Goal: Task Accomplishment & Management: Manage account settings

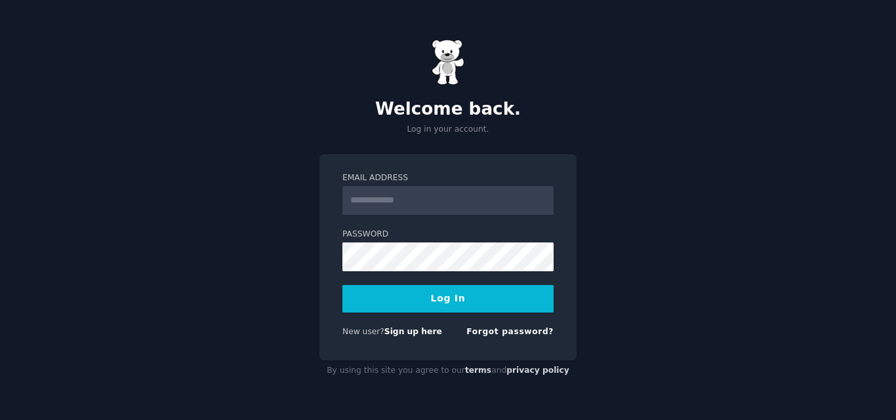
drag, startPoint x: 0, startPoint y: 0, endPoint x: 470, endPoint y: 195, distance: 509.0
click at [470, 195] on input "Email Address" at bounding box center [447, 200] width 211 height 29
click at [465, 204] on input "Email Address" at bounding box center [447, 200] width 211 height 29
type input "**********"
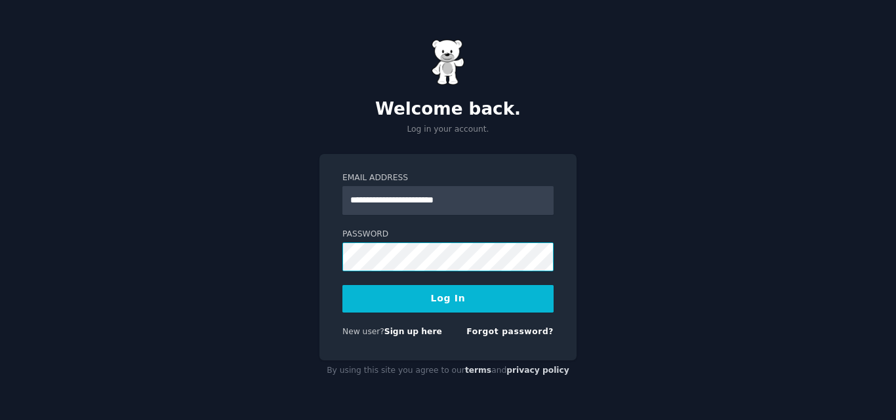
click at [342, 285] on button "Log In" at bounding box center [447, 299] width 211 height 28
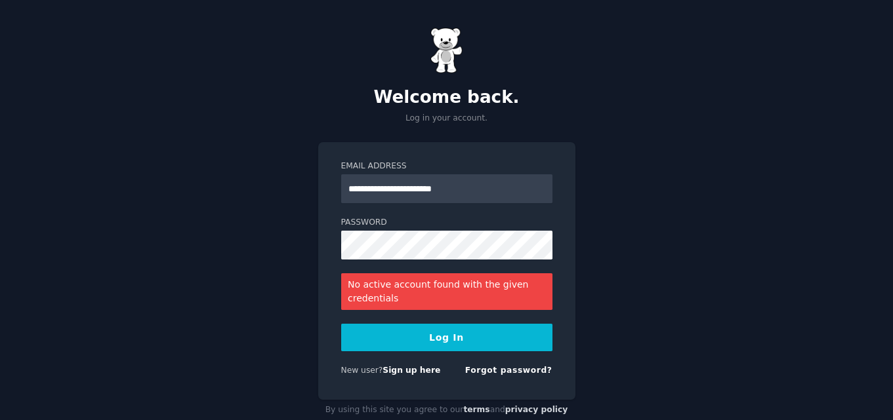
click at [477, 329] on button "Log In" at bounding box center [446, 338] width 211 height 28
click at [432, 233] on div "Password" at bounding box center [446, 238] width 211 height 43
drag, startPoint x: 446, startPoint y: 228, endPoint x: 275, endPoint y: 247, distance: 172.2
click at [275, 247] on div "**********" at bounding box center [446, 224] width 893 height 448
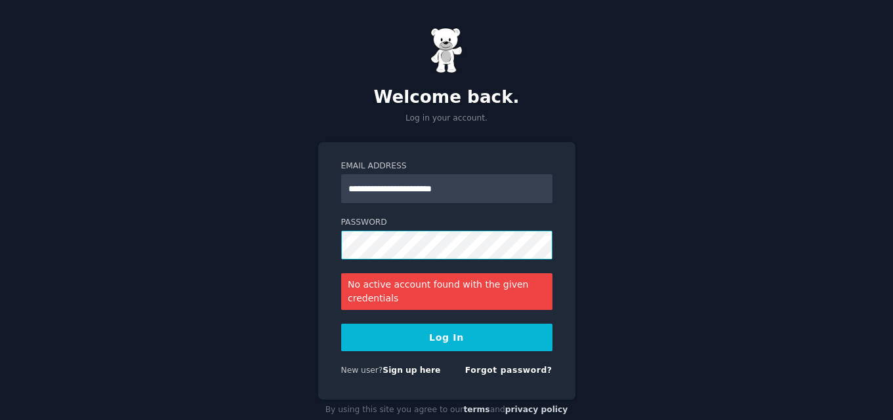
click at [341, 324] on button "Log In" at bounding box center [446, 338] width 211 height 28
click at [582, 191] on div "**********" at bounding box center [446, 224] width 893 height 448
click at [401, 332] on button "Log In" at bounding box center [446, 338] width 211 height 28
click at [417, 374] on link "Sign up here" at bounding box center [411, 370] width 58 height 9
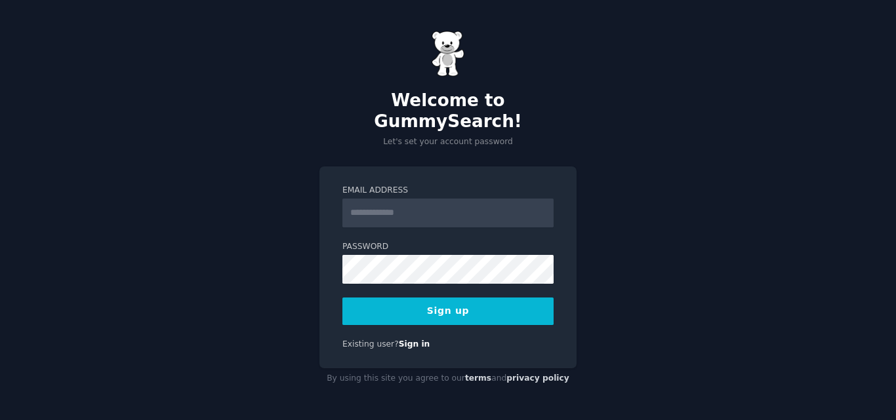
click at [451, 215] on input "Email Address" at bounding box center [447, 213] width 211 height 29
type input "**********"
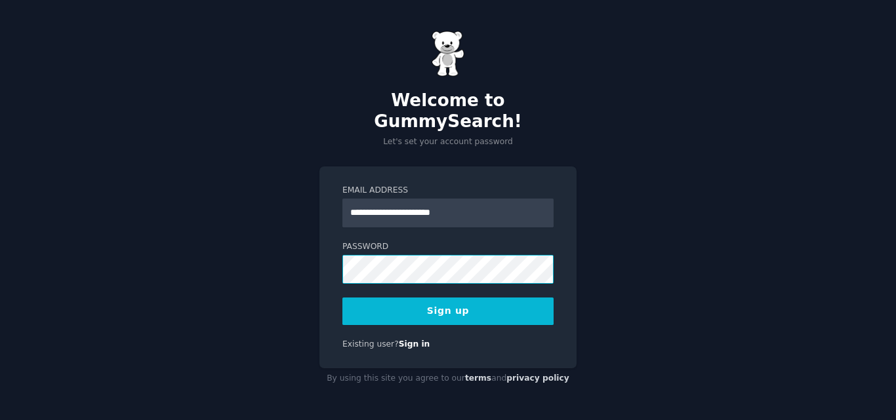
click at [342, 298] on button "Sign up" at bounding box center [447, 312] width 211 height 28
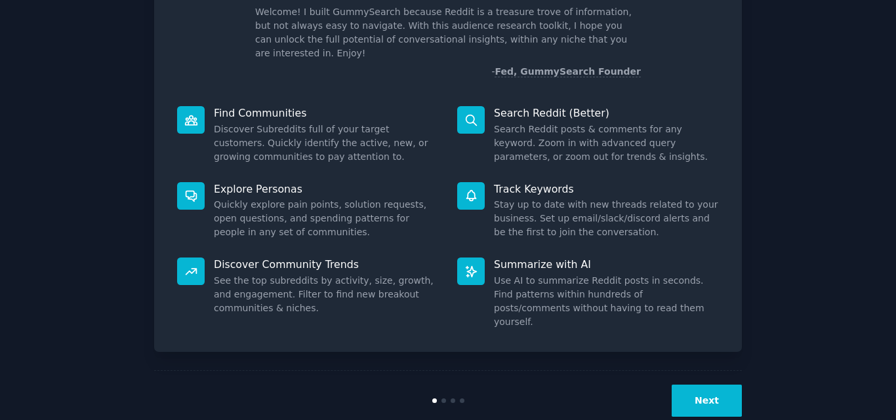
scroll to position [93, 0]
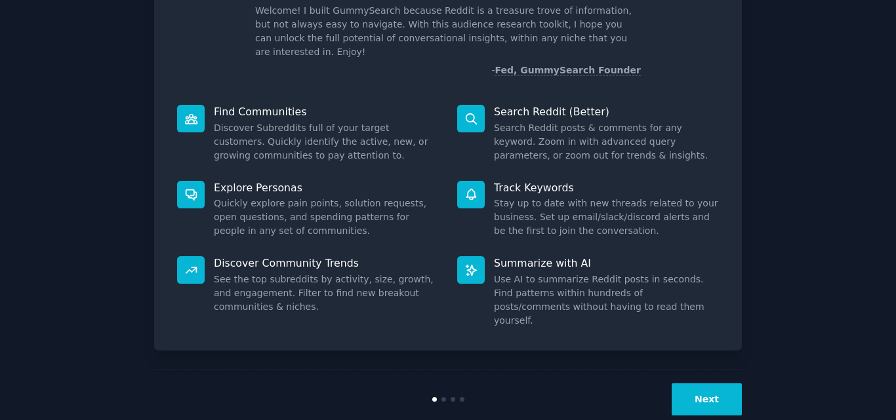
drag, startPoint x: 754, startPoint y: 355, endPoint x: 739, endPoint y: 363, distance: 16.4
click at [754, 355] on div "Welcome! Intro to GummySearch Welcome! I built GummySearch because Reddit is a …" at bounding box center [447, 177] width 859 height 504
click at [727, 384] on button "Next" at bounding box center [707, 400] width 70 height 32
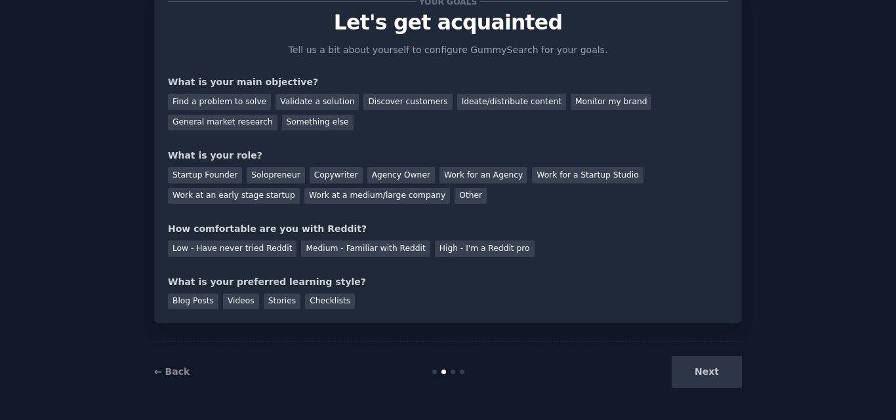
click at [727, 362] on div "Next" at bounding box center [644, 372] width 196 height 32
click at [275, 108] on div "Validate a solution" at bounding box center [316, 102] width 83 height 16
click at [233, 98] on div "Find a problem to solve" at bounding box center [219, 102] width 103 height 16
click at [298, 100] on div "Validate a solution" at bounding box center [316, 102] width 83 height 16
click at [376, 172] on div "Agency Owner" at bounding box center [401, 175] width 68 height 16
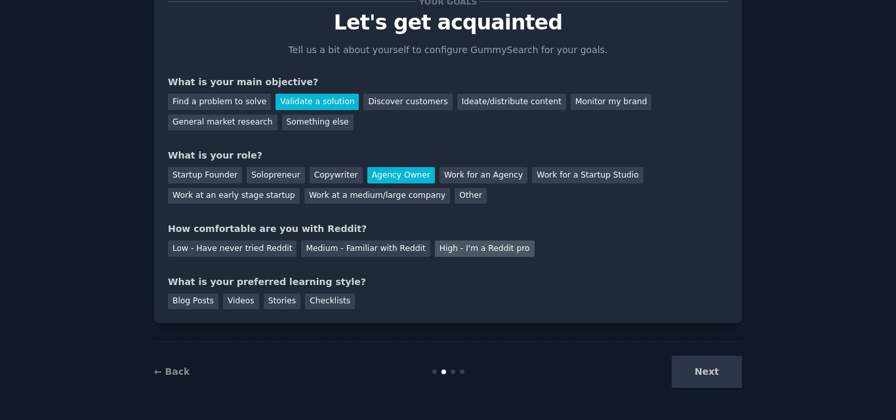
click at [435, 255] on div "High - I'm a Reddit pro" at bounding box center [485, 249] width 100 height 16
click at [240, 300] on div "Videos" at bounding box center [241, 302] width 36 height 16
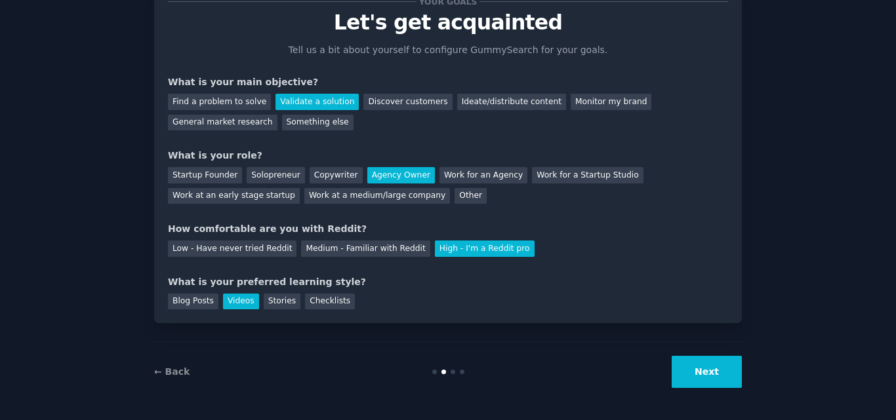
click at [699, 379] on button "Next" at bounding box center [707, 372] width 70 height 32
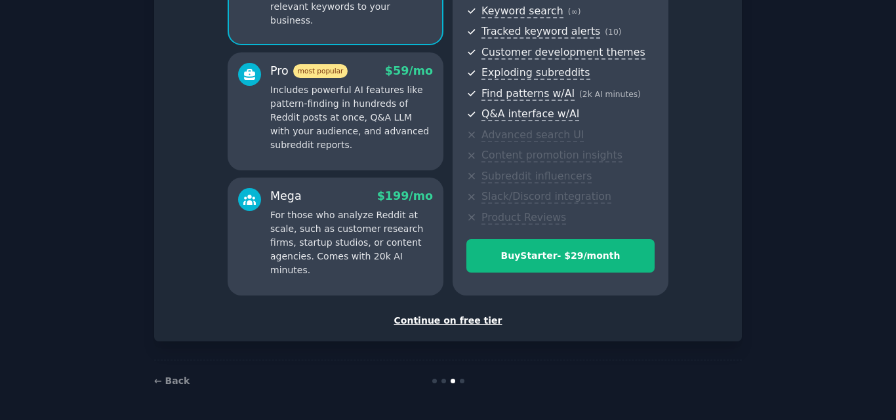
click at [444, 320] on div "Continue on free tier" at bounding box center [448, 321] width 560 height 14
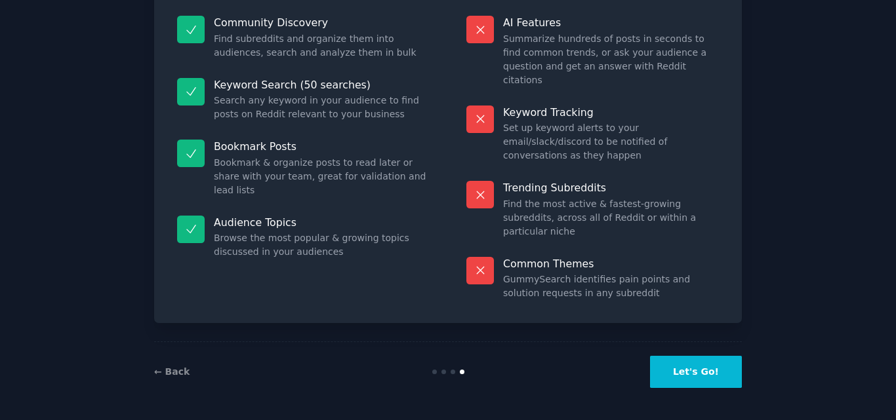
scroll to position [91, 0]
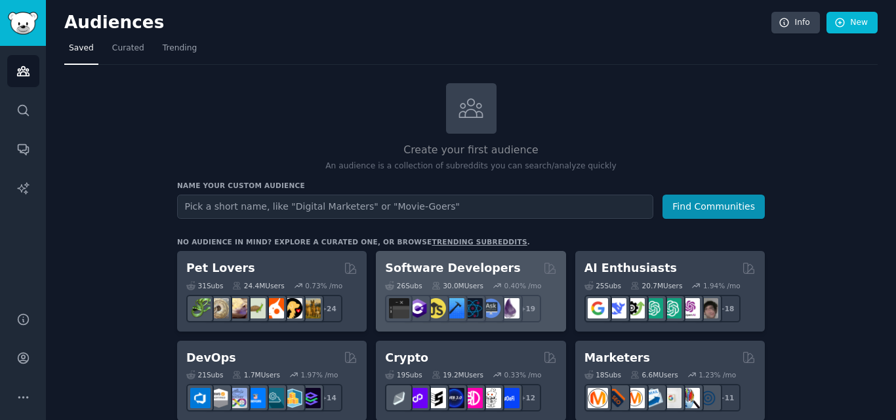
click at [513, 273] on div "Software Developers Curated by GummySearch" at bounding box center [470, 268] width 171 height 16
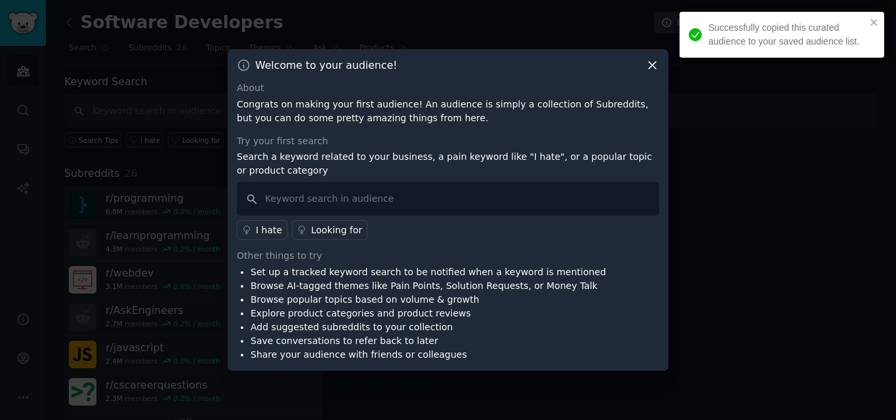
click at [651, 68] on icon at bounding box center [652, 65] width 7 height 7
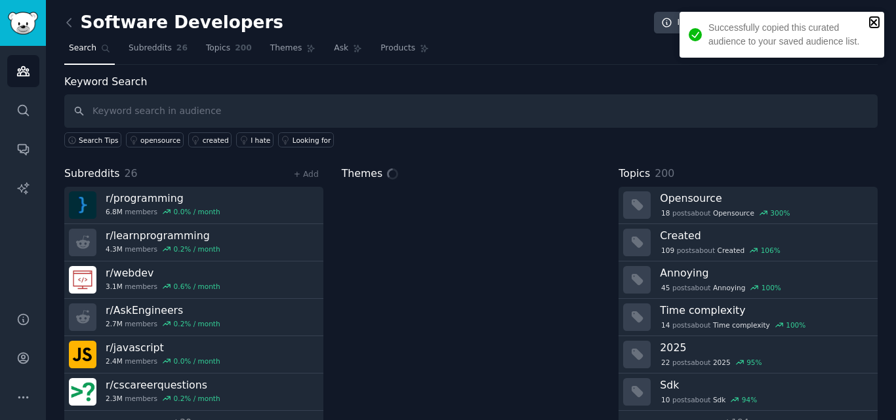
click at [870, 23] on icon "close" at bounding box center [874, 22] width 9 height 10
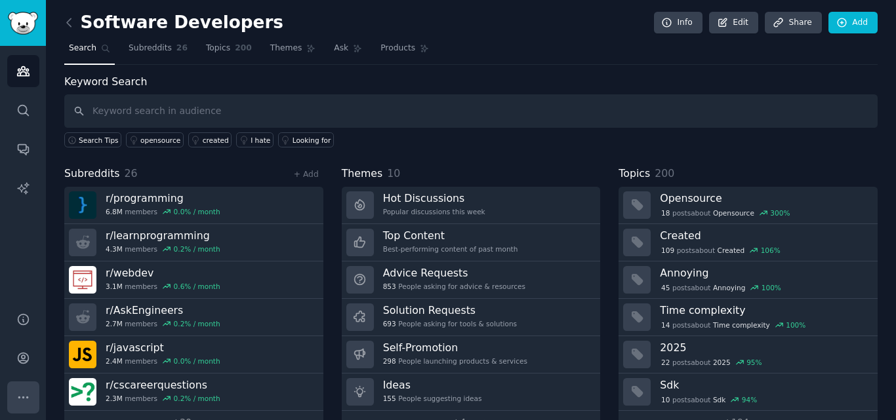
click at [22, 398] on icon "Sidebar" at bounding box center [23, 398] width 14 height 14
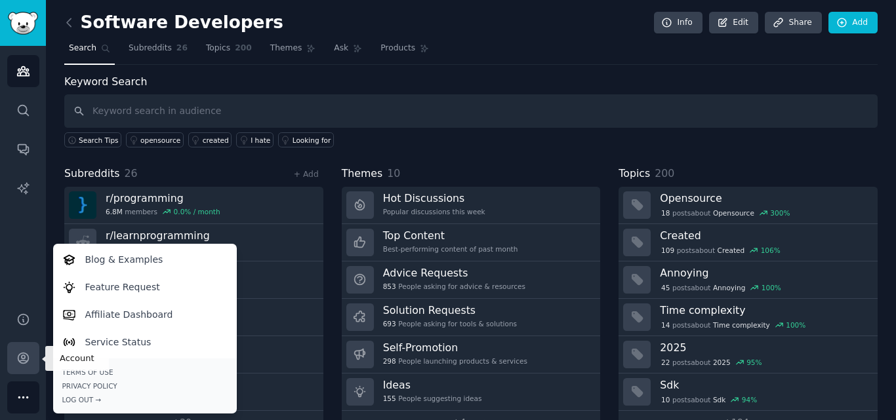
click at [20, 359] on icon "Sidebar" at bounding box center [23, 359] width 14 height 14
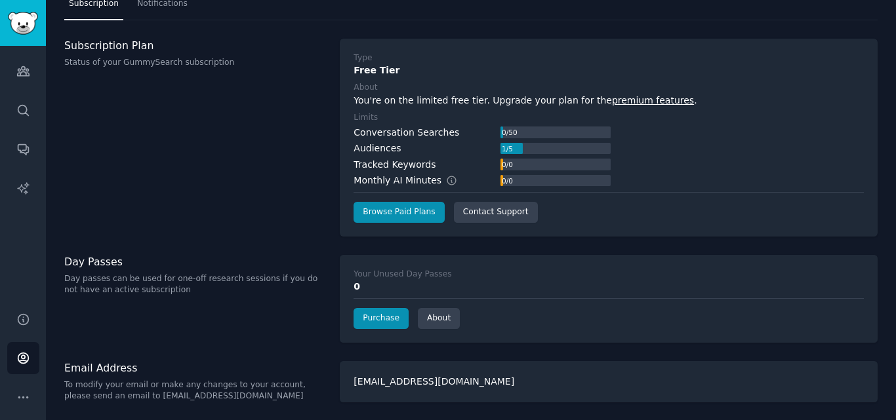
scroll to position [44, 0]
click at [29, 386] on button "More" at bounding box center [23, 398] width 32 height 32
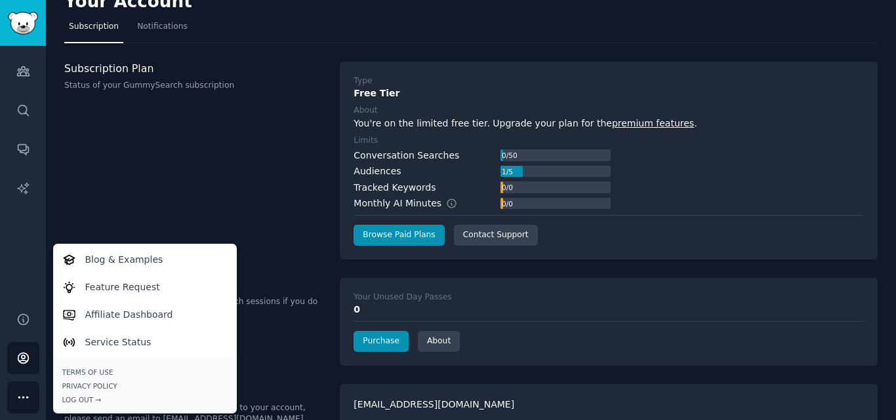
scroll to position [0, 0]
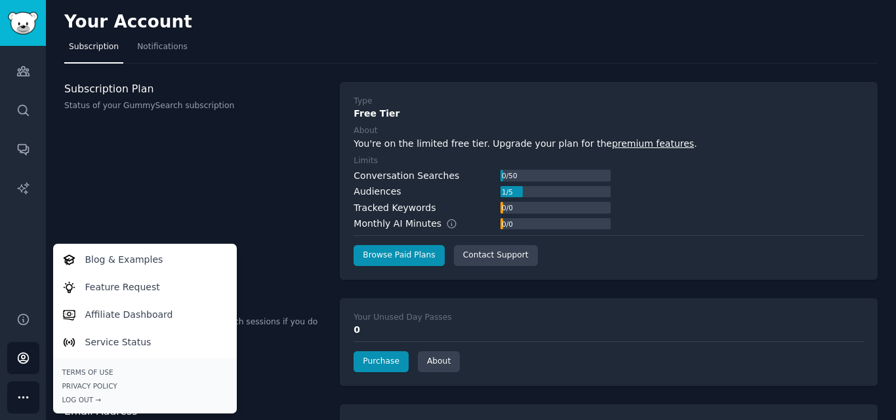
click at [51, 61] on div "Your Account Subscription Notifications Subscription Plan Status of your GummyS…" at bounding box center [471, 232] width 850 height 464
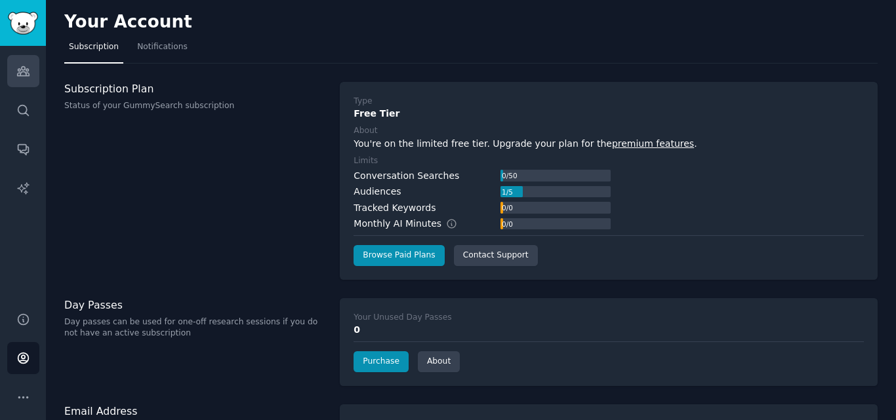
click at [22, 79] on link "Audiences" at bounding box center [23, 71] width 32 height 32
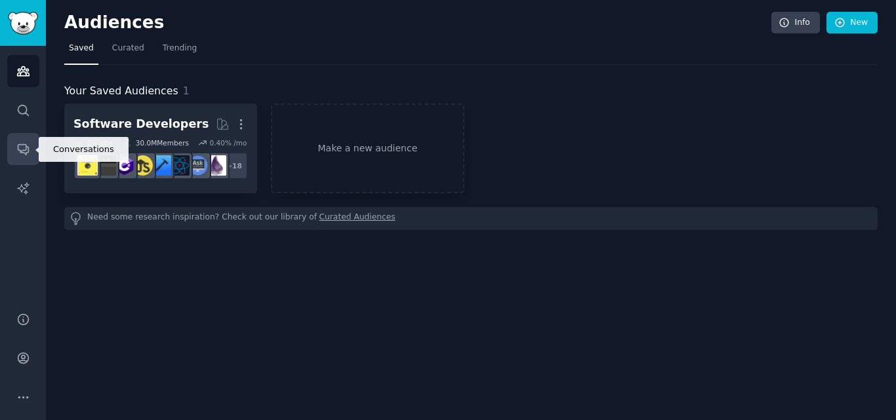
click at [21, 143] on icon "Sidebar" at bounding box center [23, 149] width 14 height 14
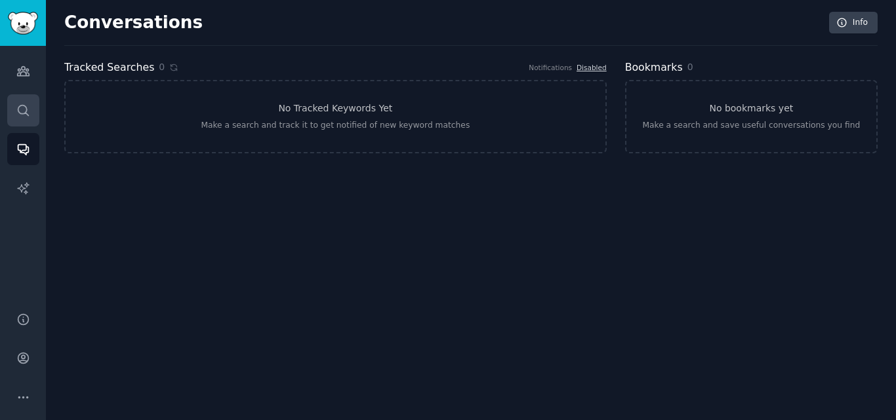
click at [33, 102] on link "Search" at bounding box center [23, 110] width 32 height 32
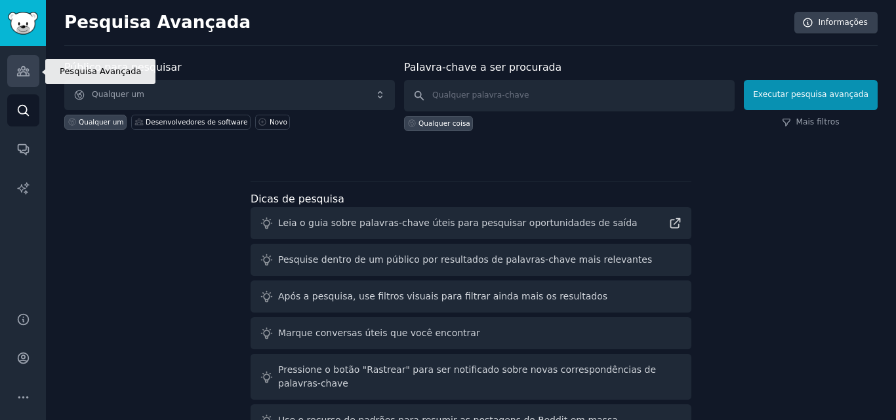
click at [29, 77] on icon "Barra lateral" at bounding box center [23, 71] width 14 height 14
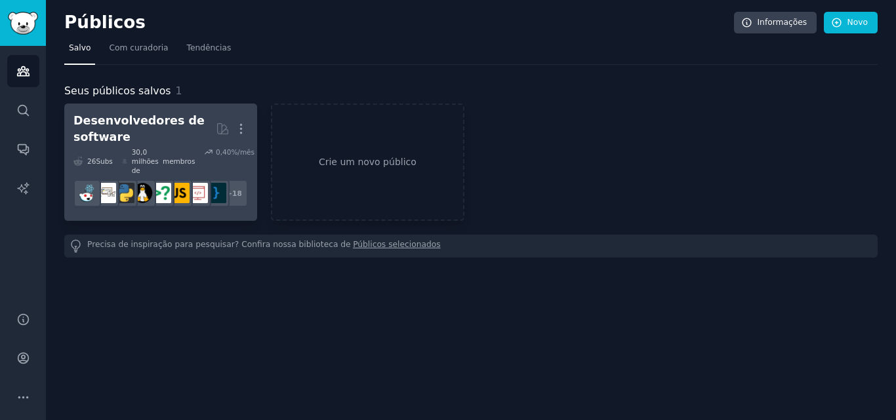
click at [195, 134] on div "Desenvolvedores de software" at bounding box center [144, 129] width 142 height 32
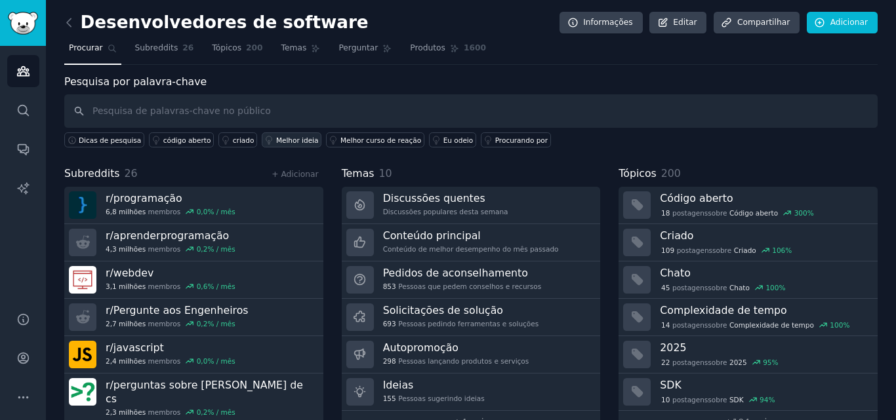
click at [276, 144] on font "Melhor ideia" at bounding box center [297, 140] width 43 height 8
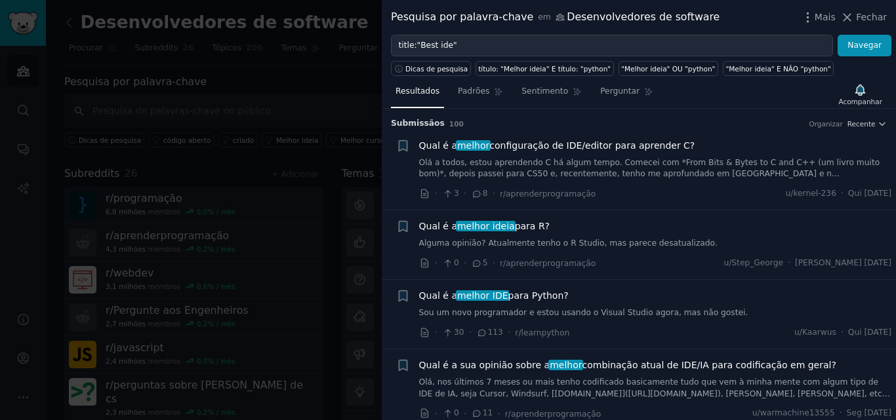
click at [249, 107] on div at bounding box center [448, 210] width 896 height 420
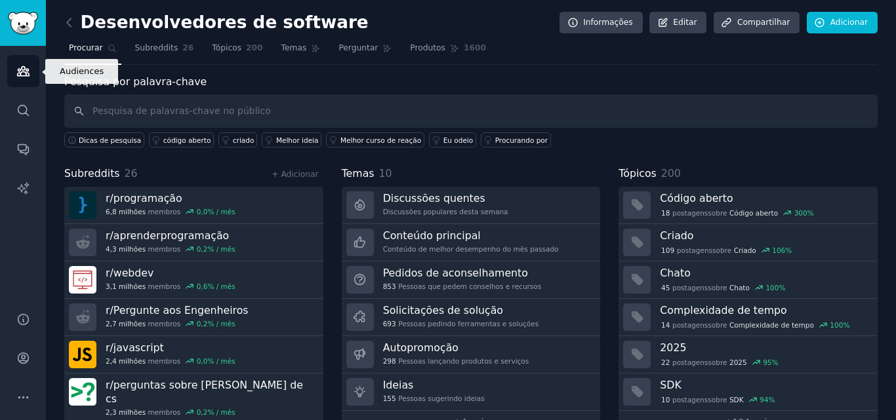
click at [33, 59] on link "Públicos" at bounding box center [23, 71] width 32 height 32
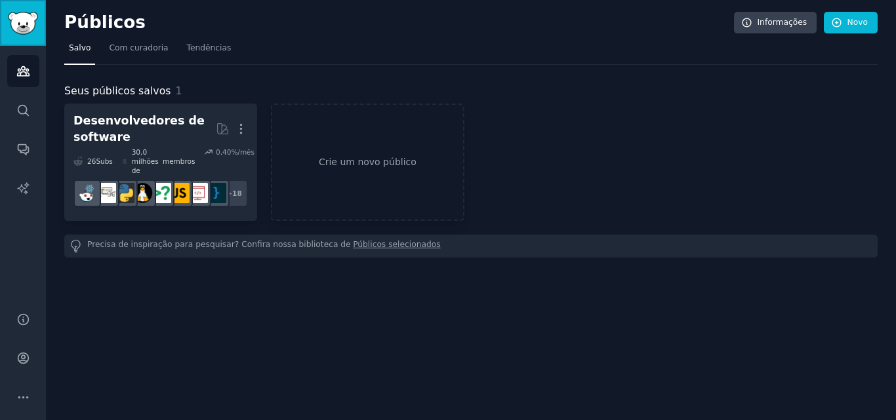
click at [22, 12] on img "Barra lateral" at bounding box center [23, 23] width 30 height 23
click at [26, 22] on img "Barra lateral" at bounding box center [23, 23] width 30 height 23
click at [389, 162] on font "Crie um novo público" at bounding box center [368, 162] width 98 height 10
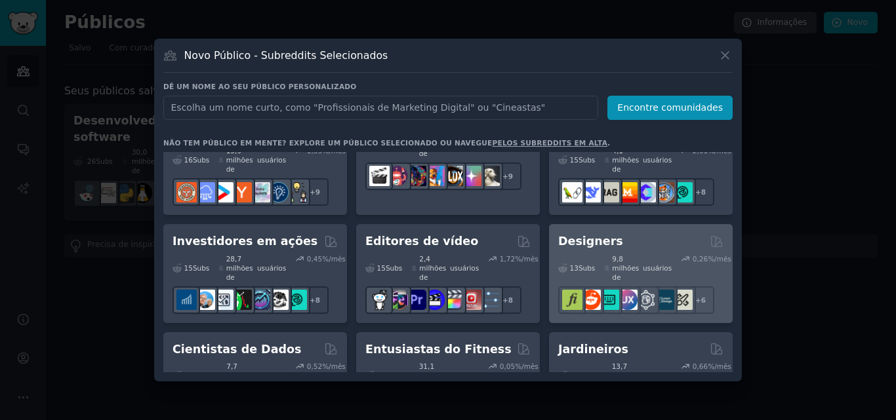
scroll to position [328, 0]
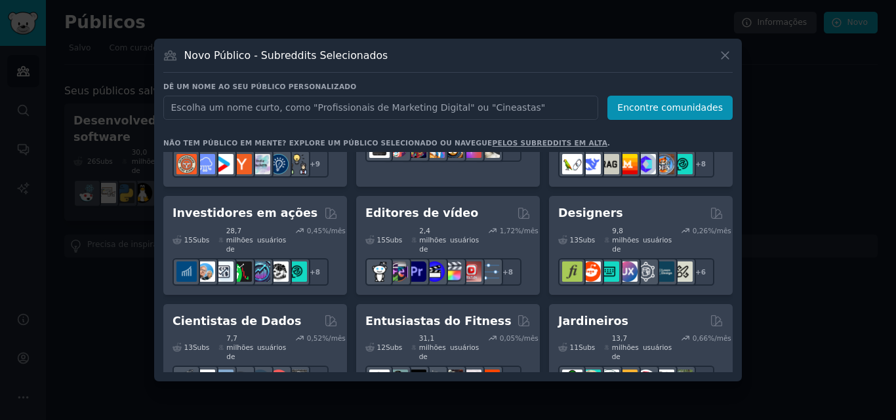
click at [733, 52] on div "Novo Público - Subreddits Selecionados Dê um nome ao seu público personalizado …" at bounding box center [448, 210] width 588 height 343
click at [727, 53] on icon at bounding box center [724, 55] width 7 height 7
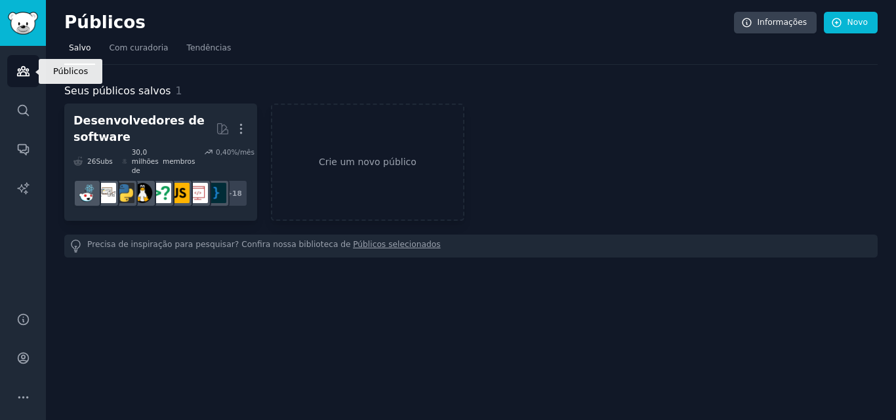
click at [34, 68] on link "Públicos" at bounding box center [23, 71] width 32 height 32
click at [38, 19] on img "Barra lateral" at bounding box center [23, 23] width 30 height 23
click at [23, 32] on img "Barra lateral" at bounding box center [23, 23] width 30 height 23
